Goal: Navigation & Orientation: Find specific page/section

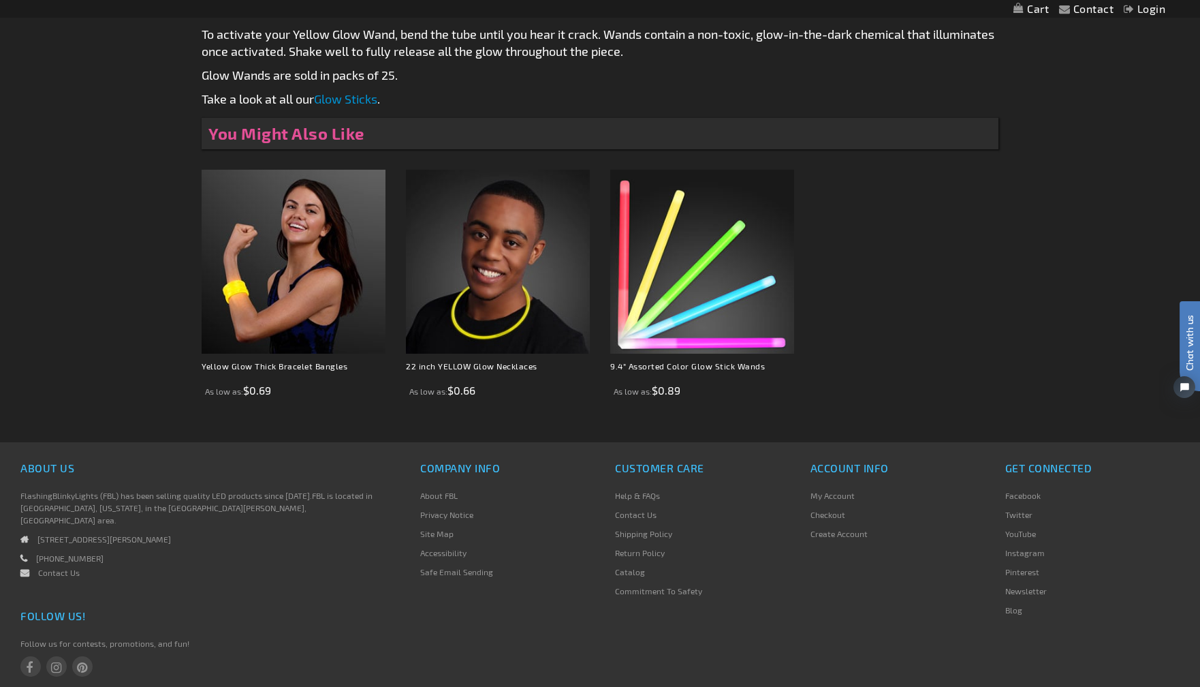
scroll to position [889, 0]
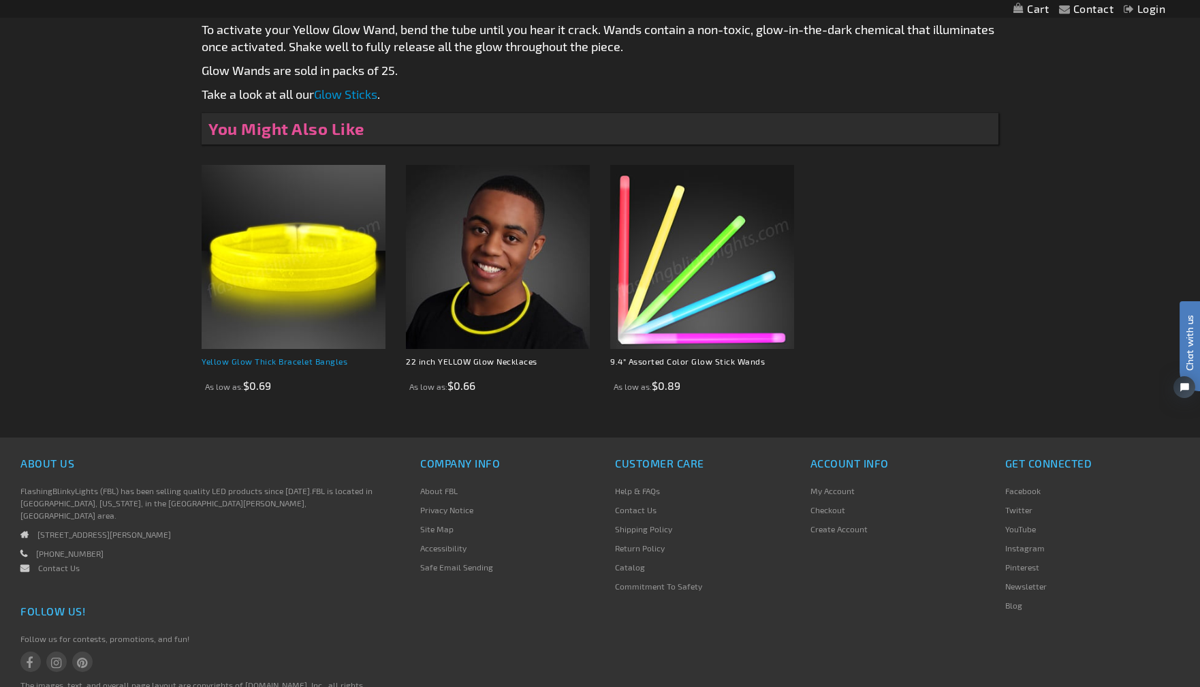
click at [282, 366] on link "Yellow Glow Thick Bracelet Bangles" at bounding box center [275, 361] width 146 height 10
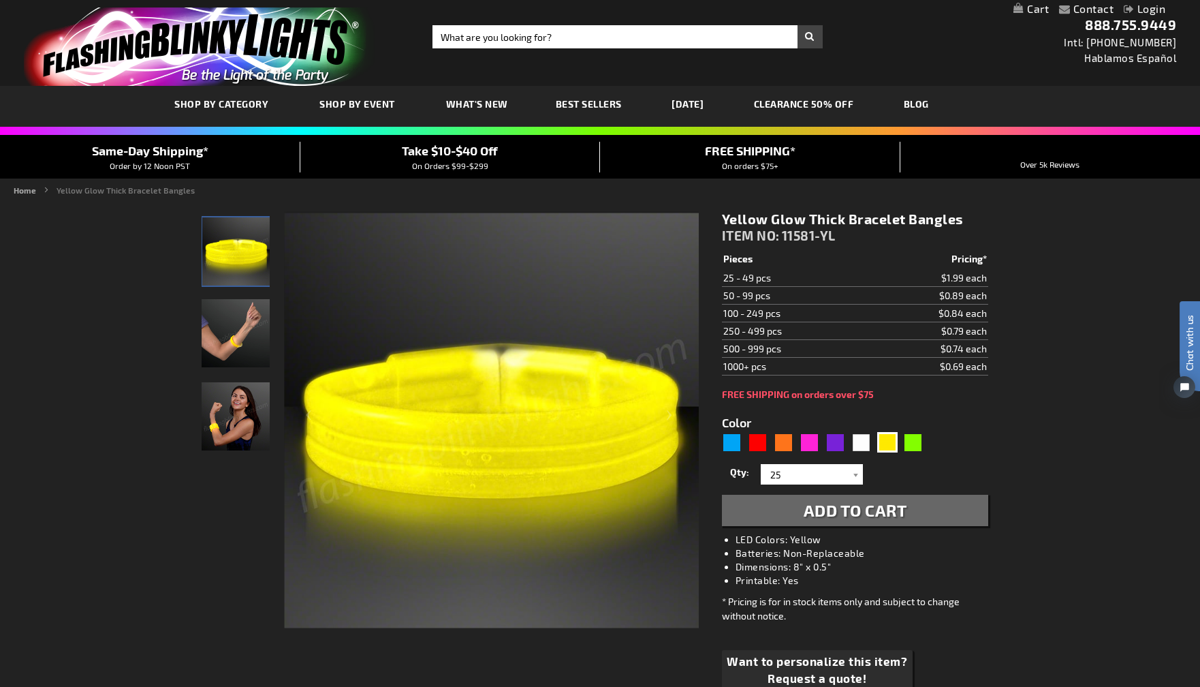
click at [249, 323] on img "Hand model wearing Yellow Light Up Glow Thick Bangles" at bounding box center [236, 333] width 68 height 68
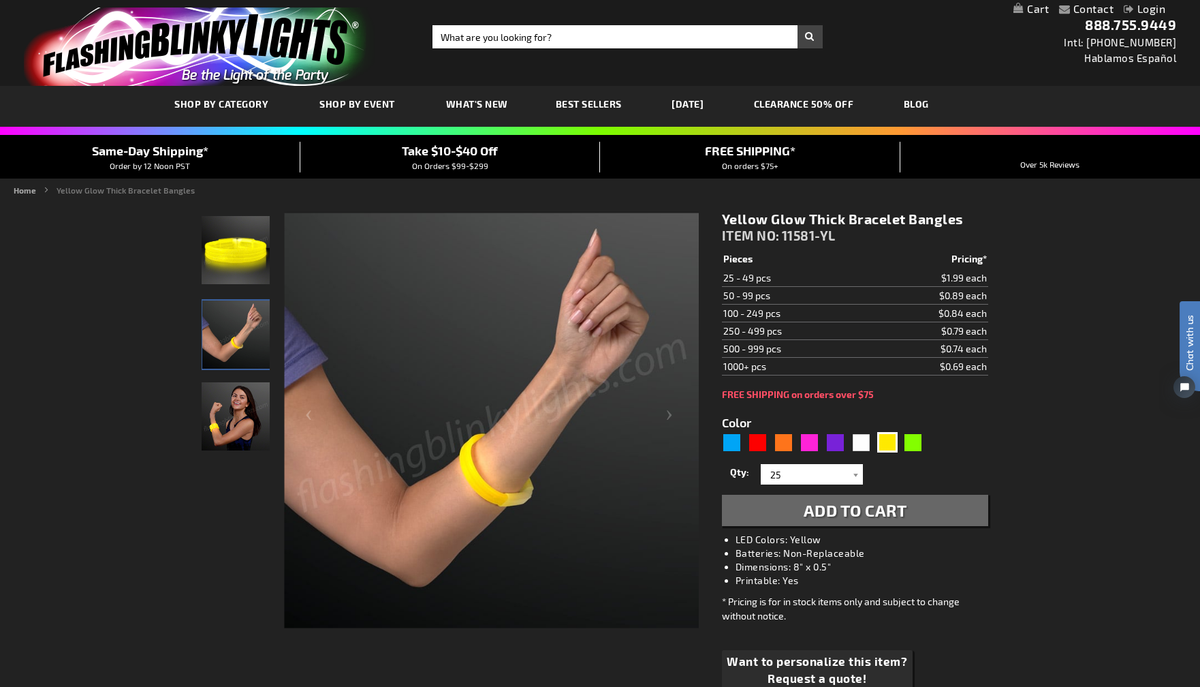
click at [821, 97] on link "CLEARANCE 50% OFF" at bounding box center [804, 104] width 121 height 46
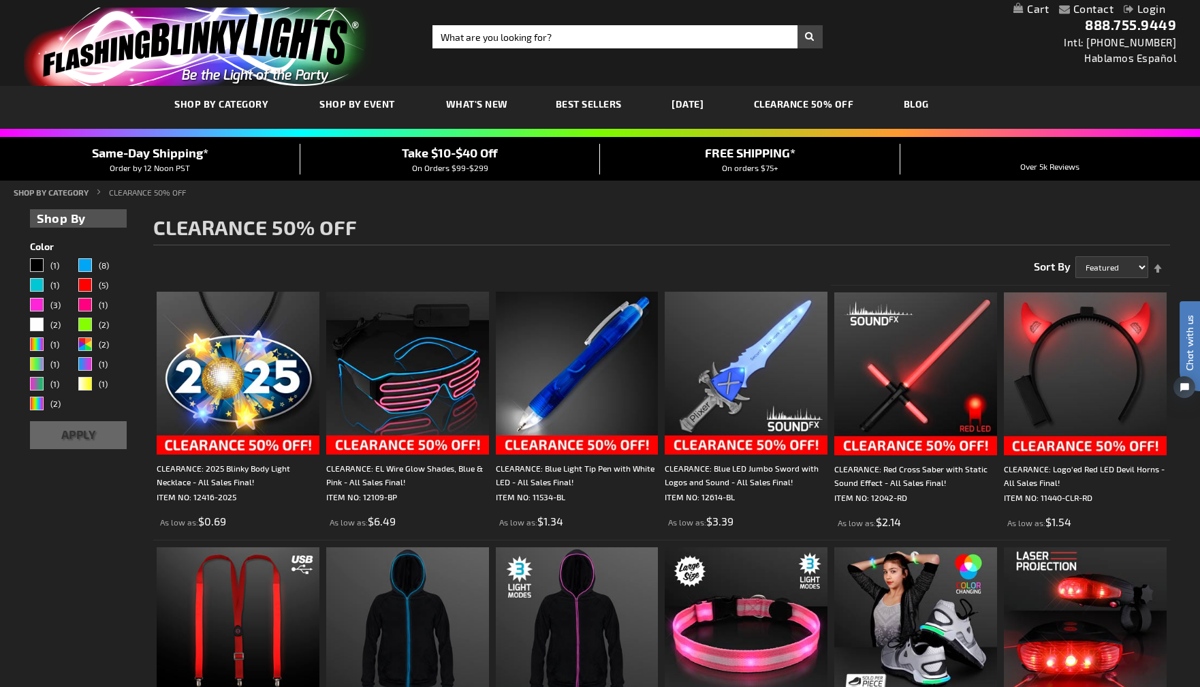
click at [607, 100] on span "Best Sellers" at bounding box center [589, 104] width 66 height 12
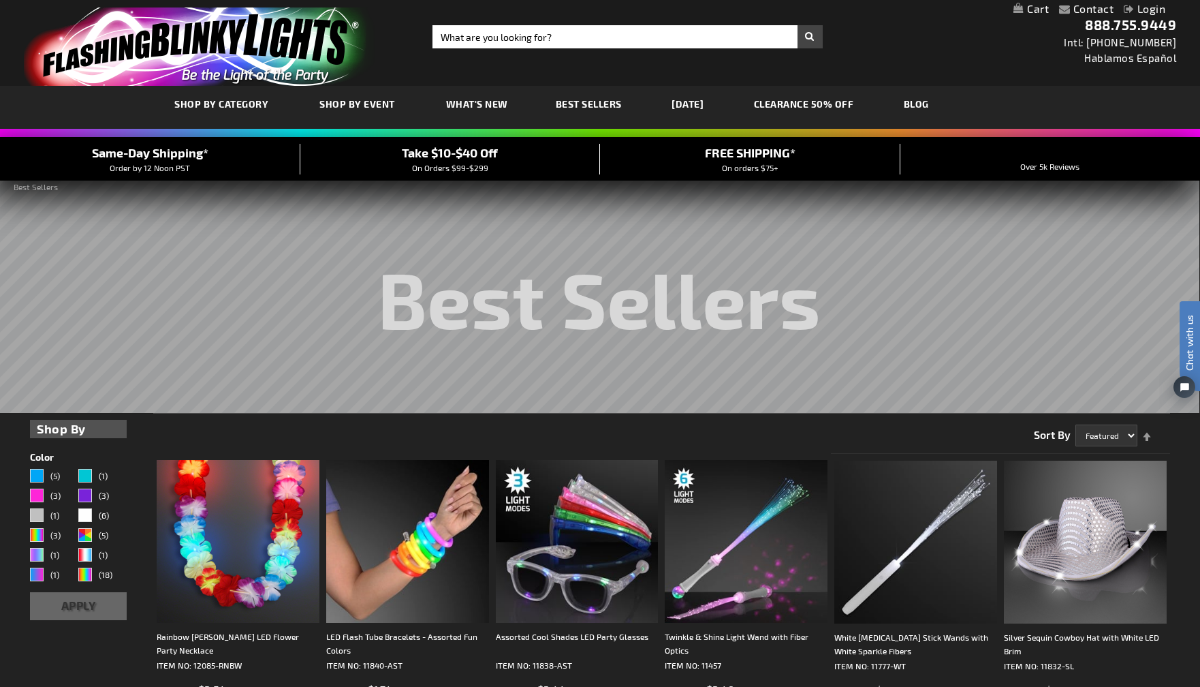
click at [447, 109] on span "What's New" at bounding box center [477, 104] width 62 height 12
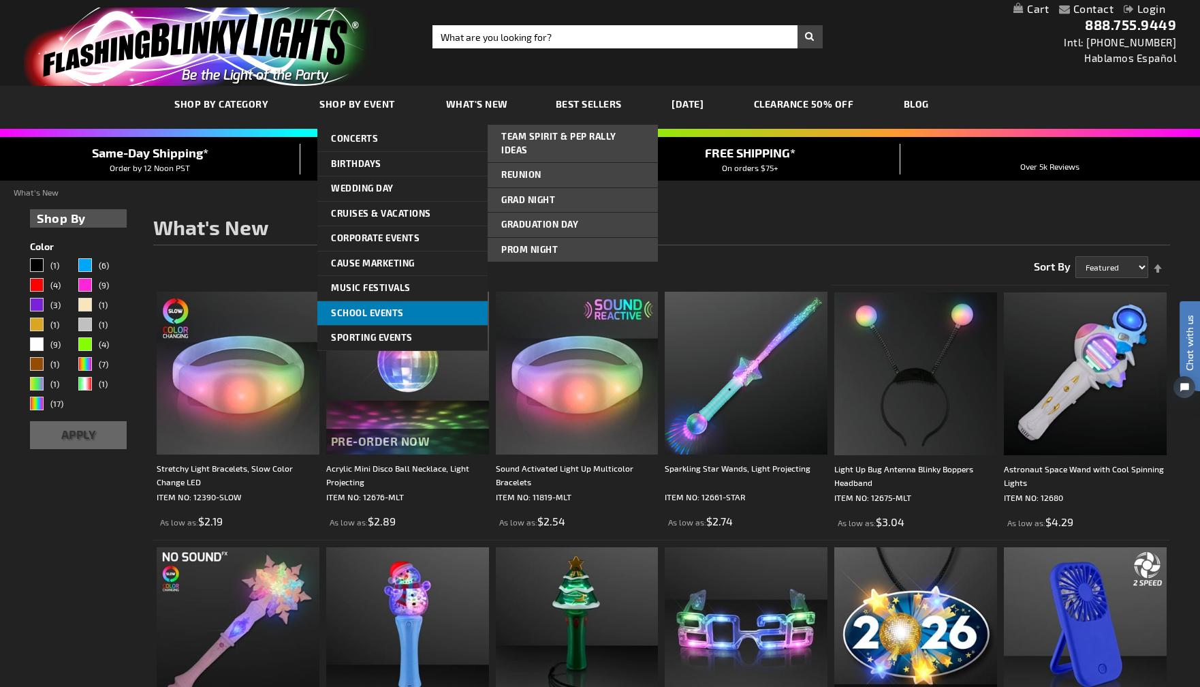
click at [396, 309] on span "School Events" at bounding box center [367, 312] width 73 height 11
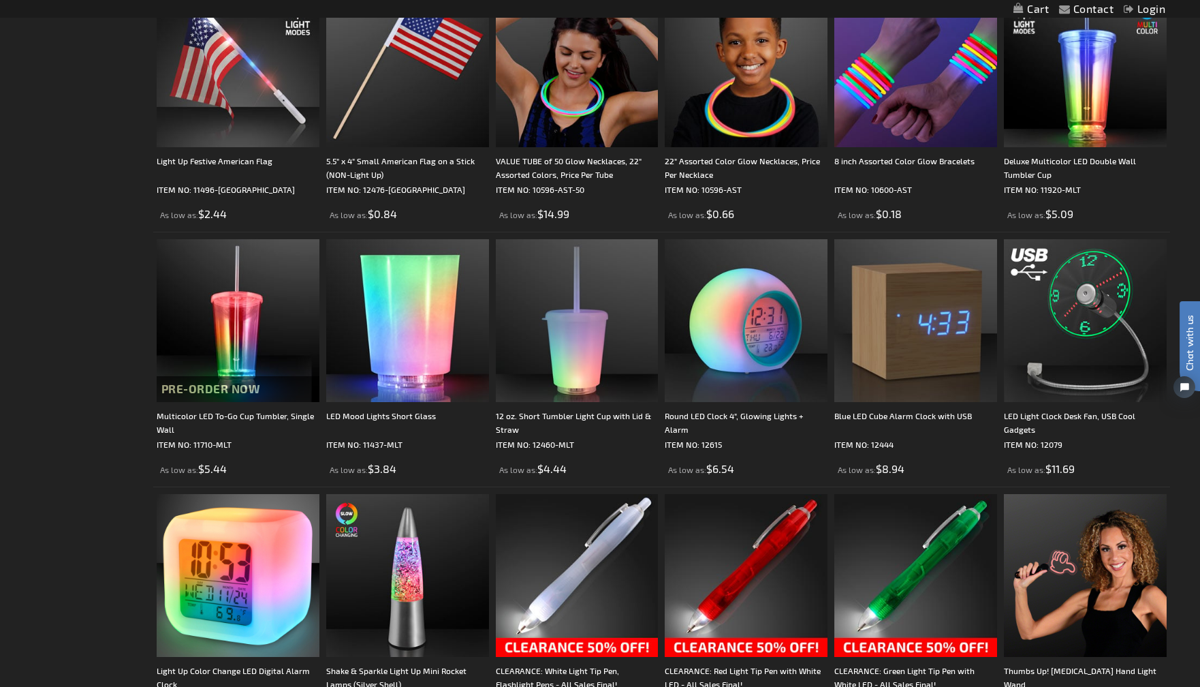
scroll to position [1609, 0]
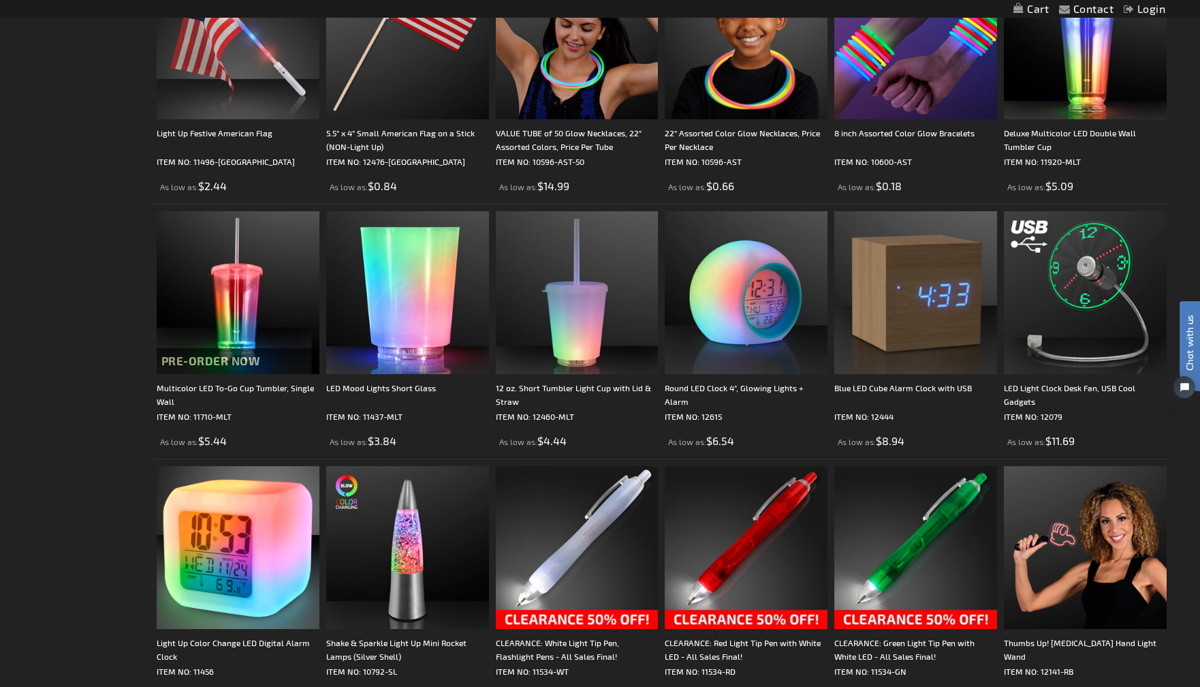
drag, startPoint x: 1205, startPoint y: 110, endPoint x: 19, endPoint y: 187, distance: 1188.2
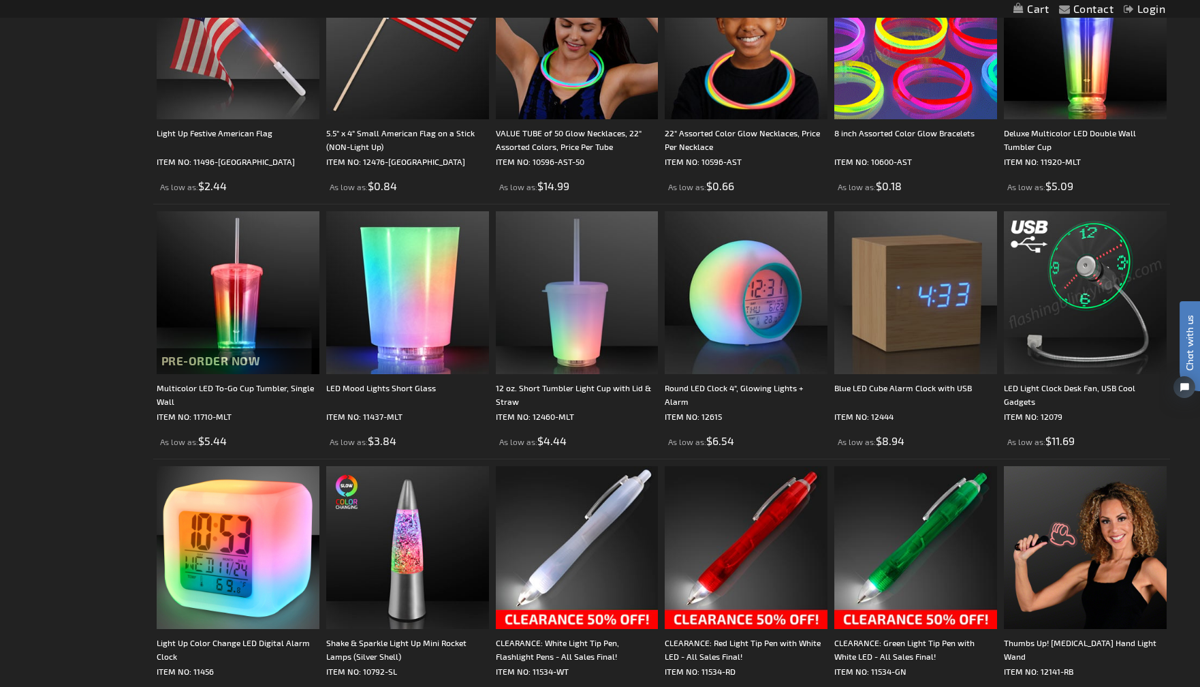
click at [902, 93] on img at bounding box center [915, 37] width 163 height 163
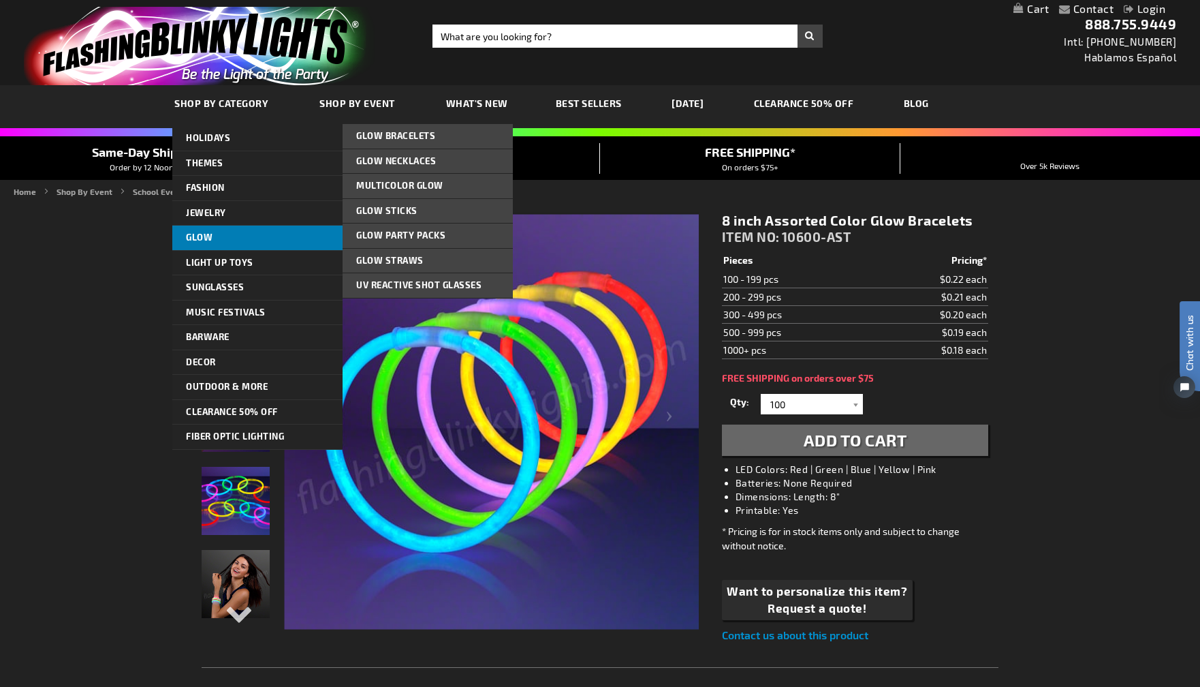
click at [222, 242] on link "Glow" at bounding box center [257, 237] width 170 height 25
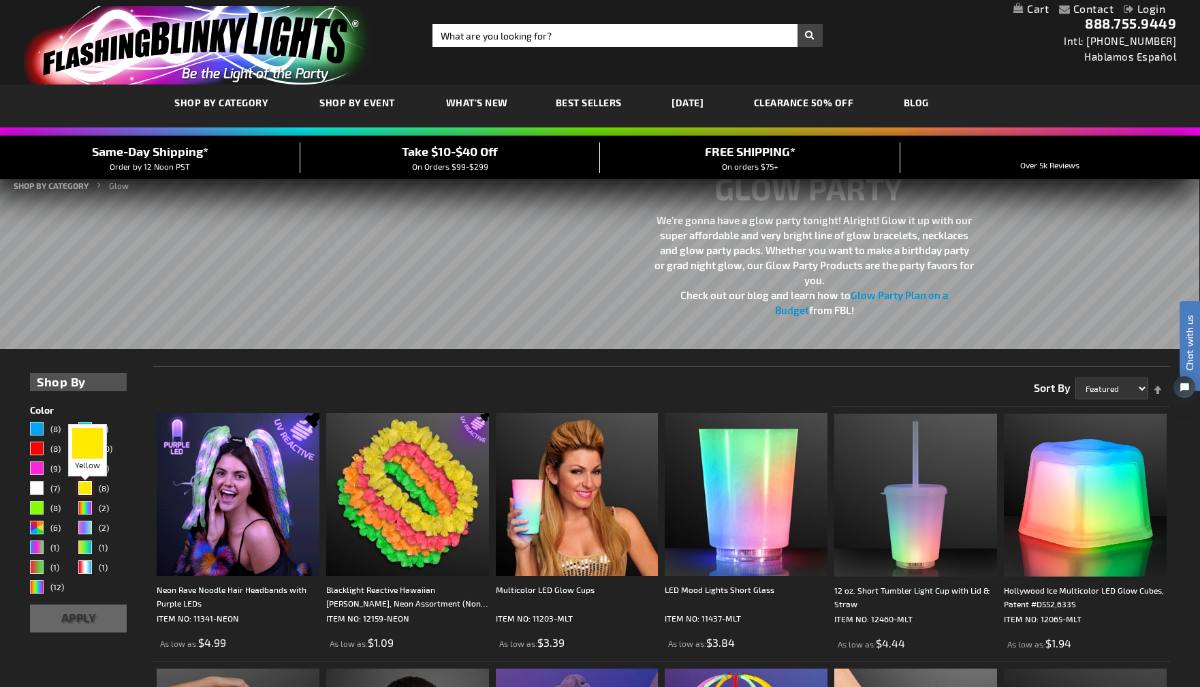
click at [86, 492] on div "Yellow" at bounding box center [85, 488] width 14 height 14
click at [112, 624] on button "Apply" at bounding box center [78, 618] width 97 height 28
